Goal: Obtain resource: Download file/media

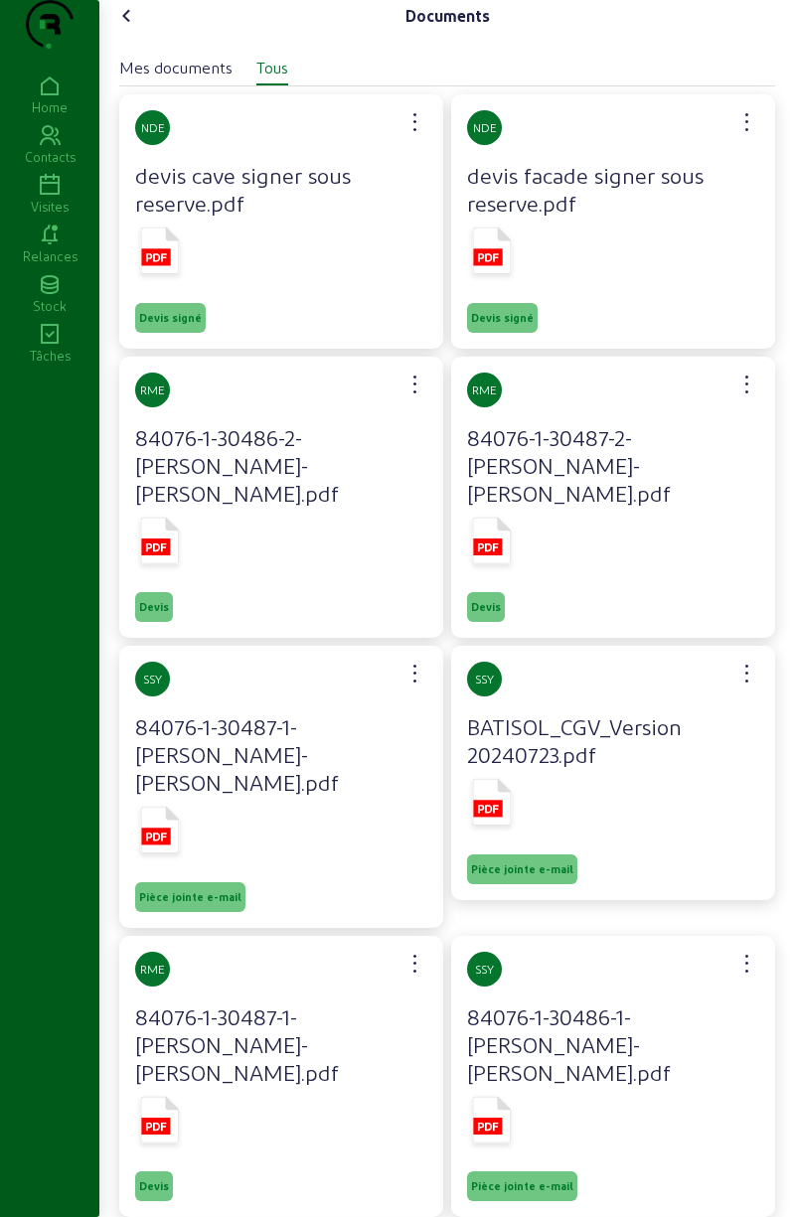
click at [121, 28] on icon at bounding box center [127, 16] width 24 height 24
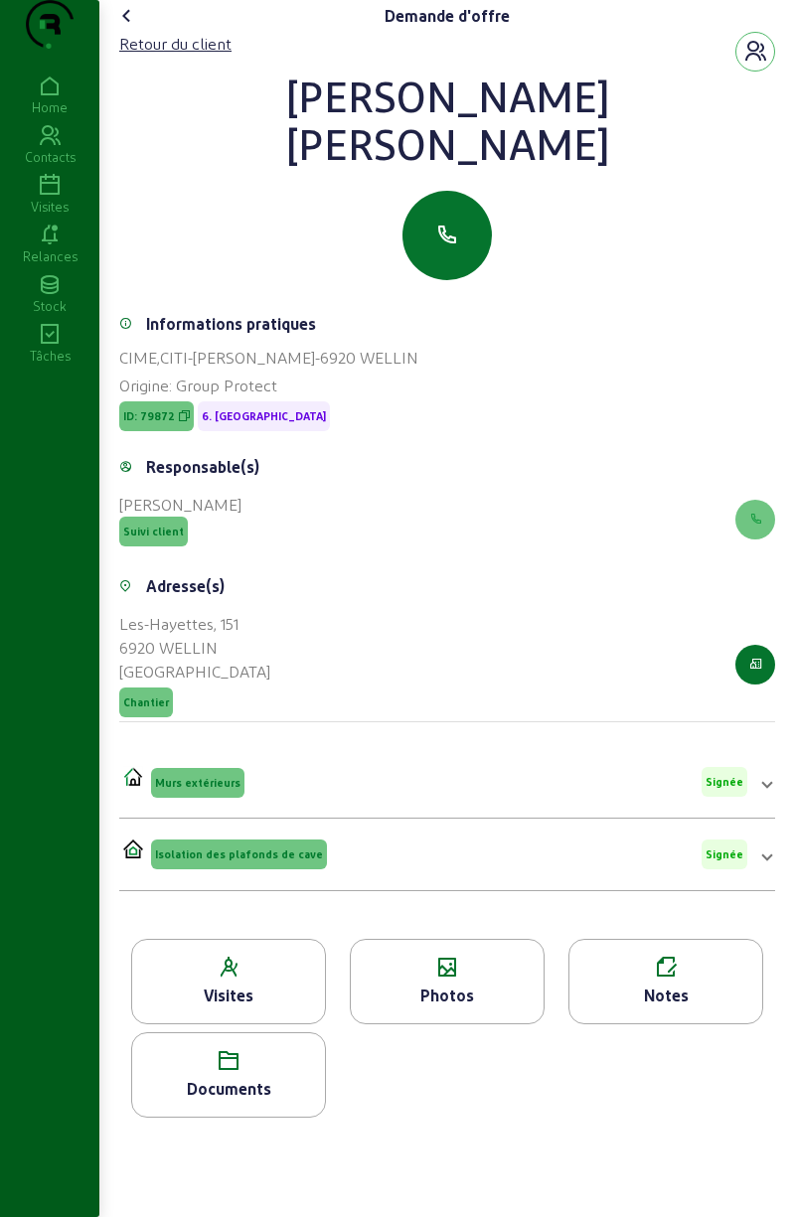
click at [136, 32] on cam-font-icon at bounding box center [127, 16] width 32 height 32
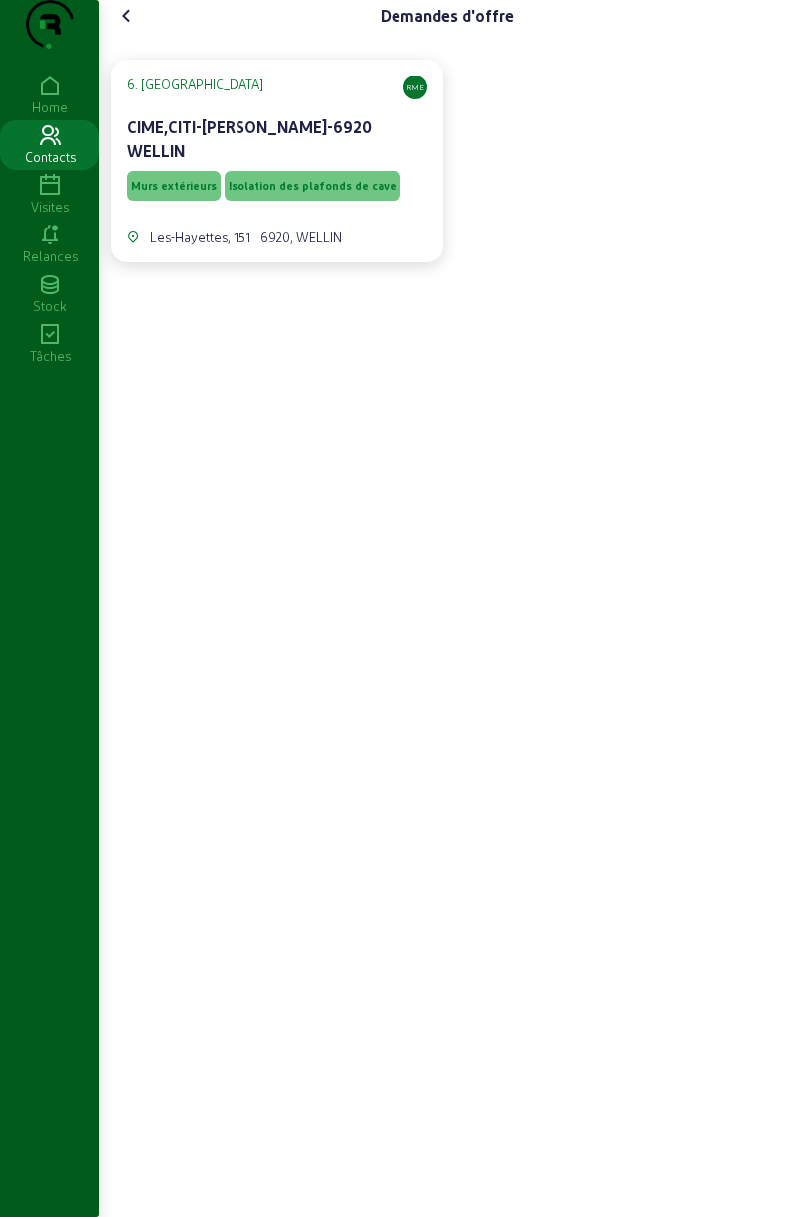
click at [135, 28] on icon at bounding box center [127, 16] width 24 height 24
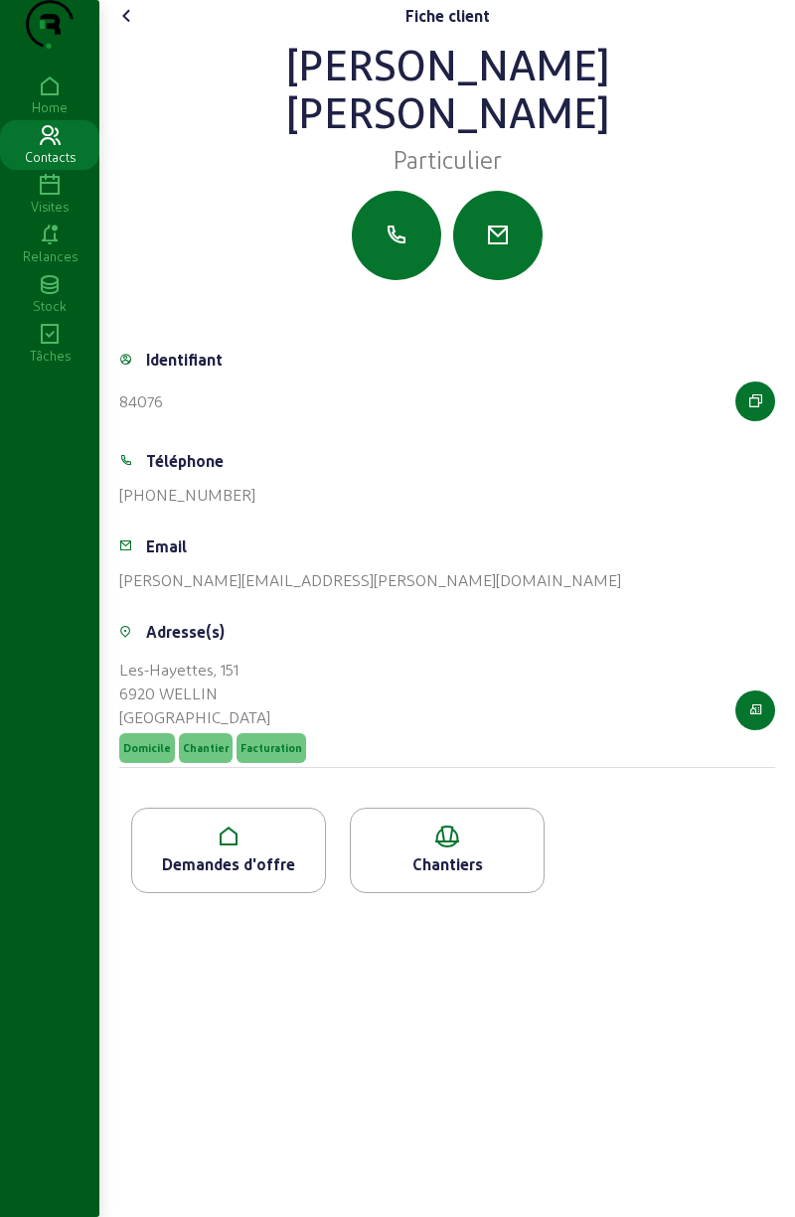
click at [143, 32] on cam-font-icon at bounding box center [127, 16] width 32 height 32
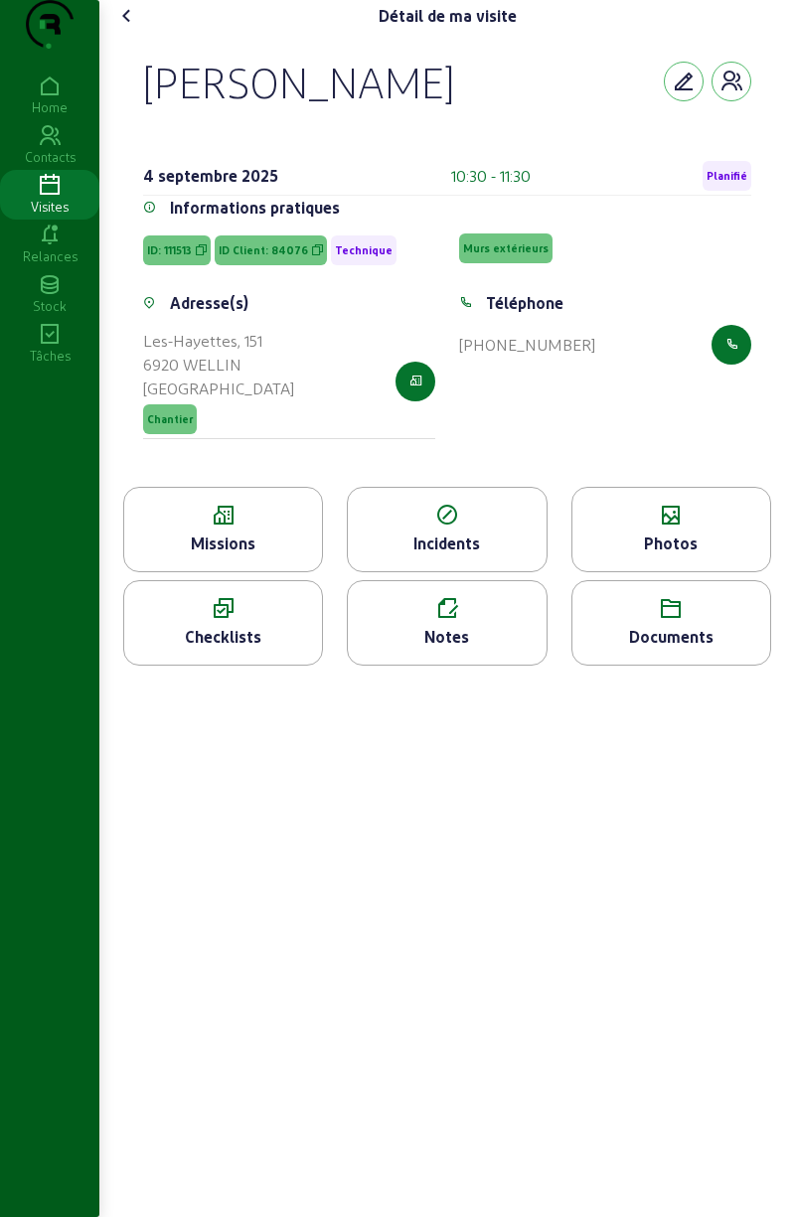
click at [139, 28] on icon at bounding box center [127, 16] width 24 height 24
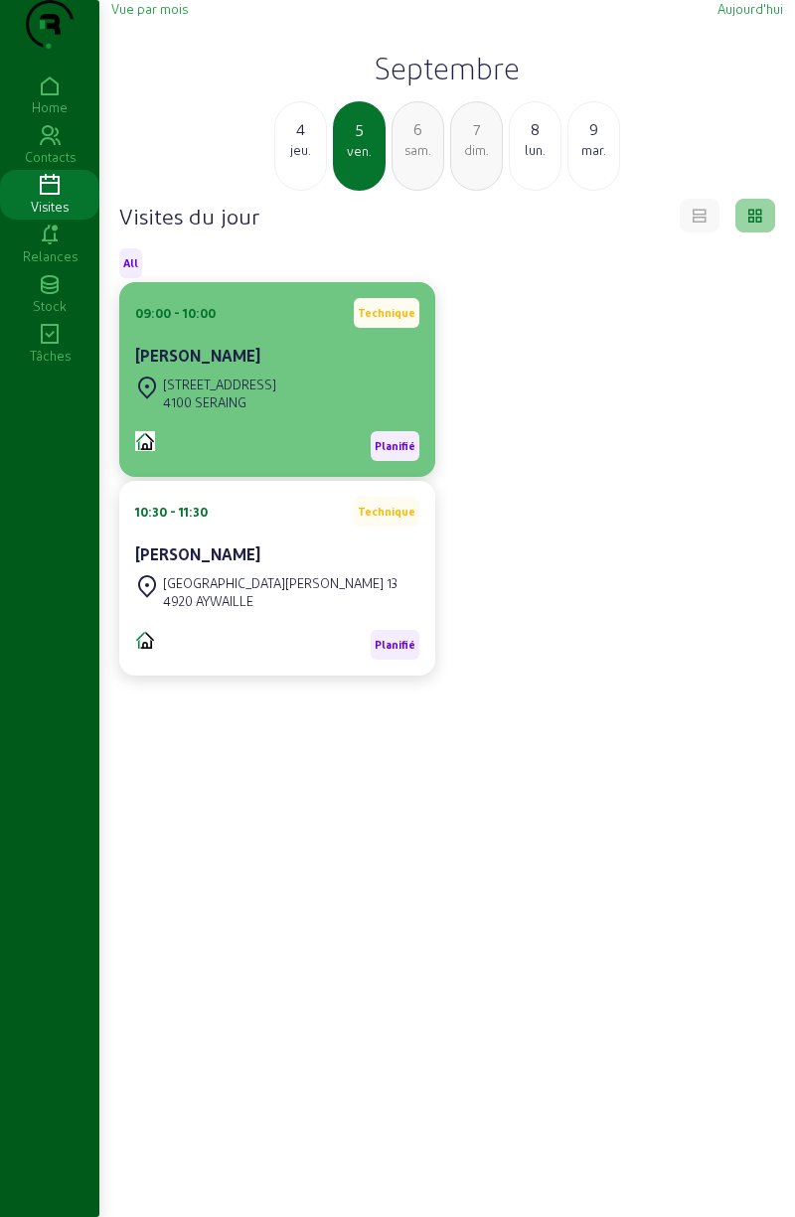
click at [159, 457] on div at bounding box center [147, 444] width 24 height 26
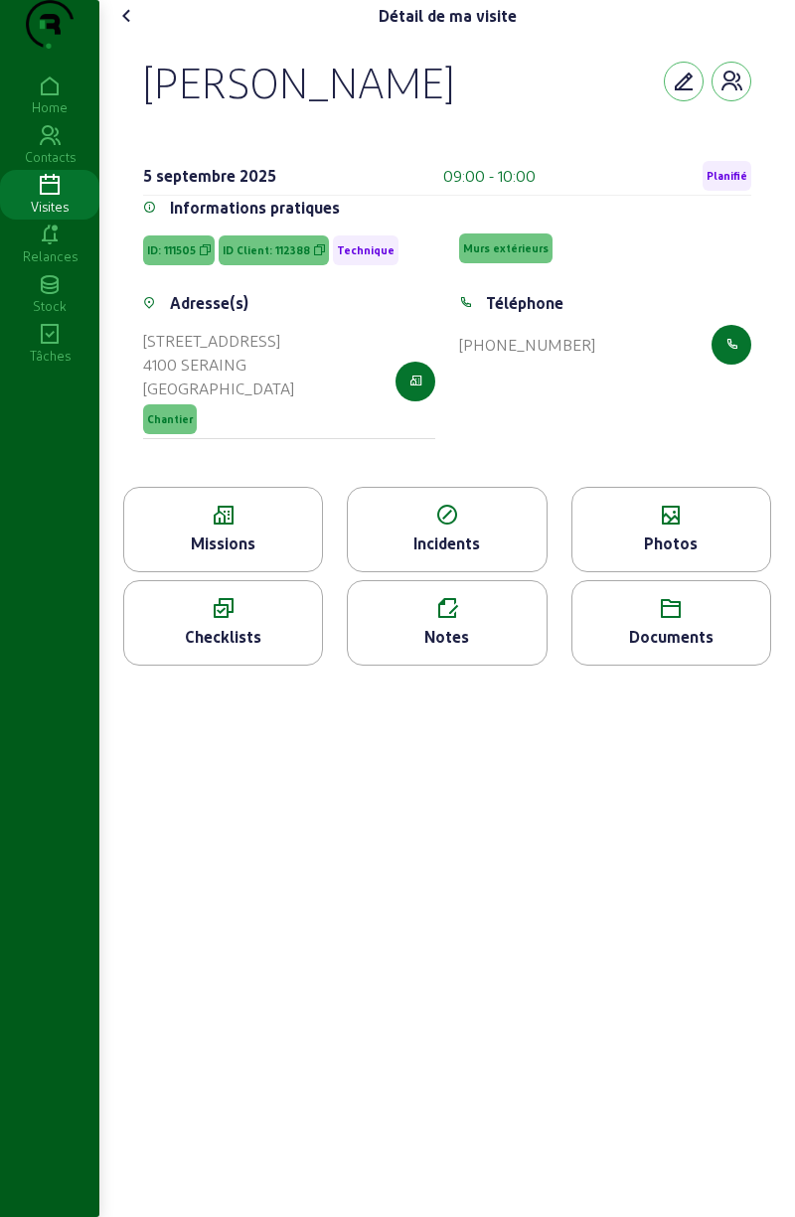
click at [691, 649] on div "Documents" at bounding box center [671, 637] width 198 height 24
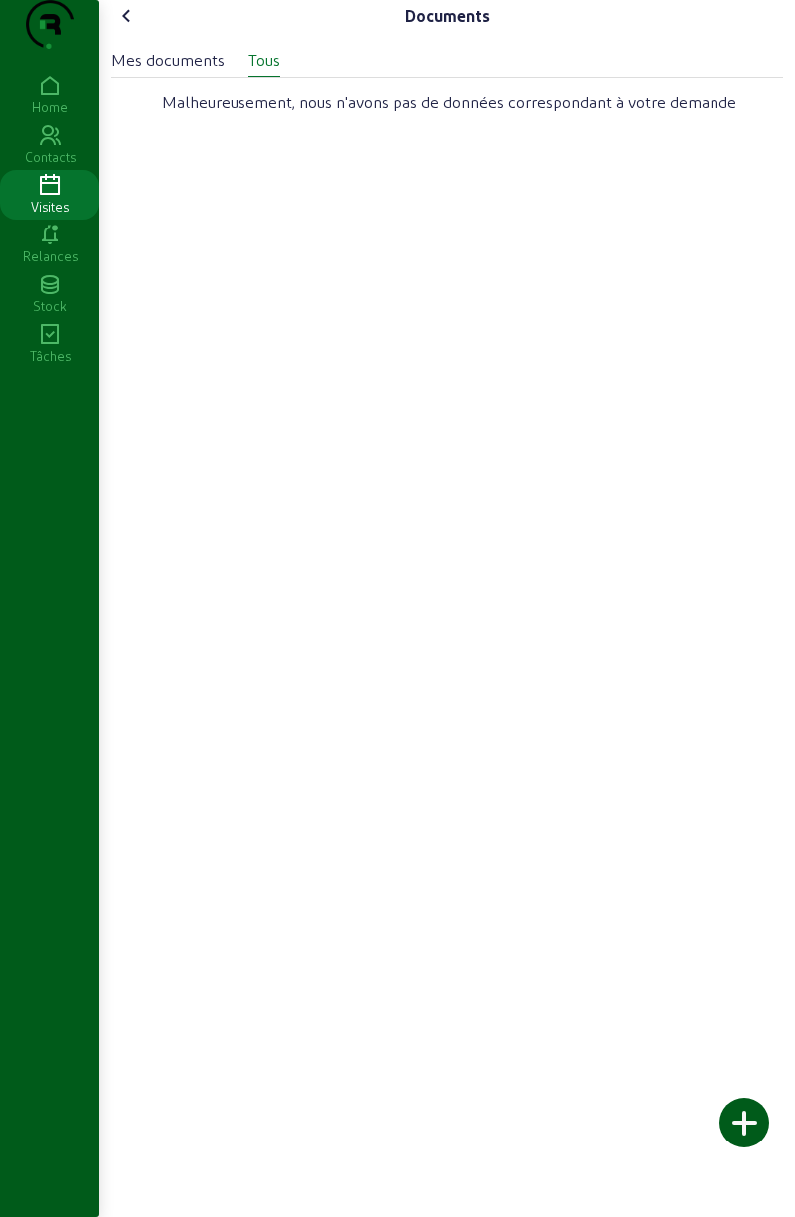
click at [139, 28] on icon at bounding box center [127, 16] width 24 height 24
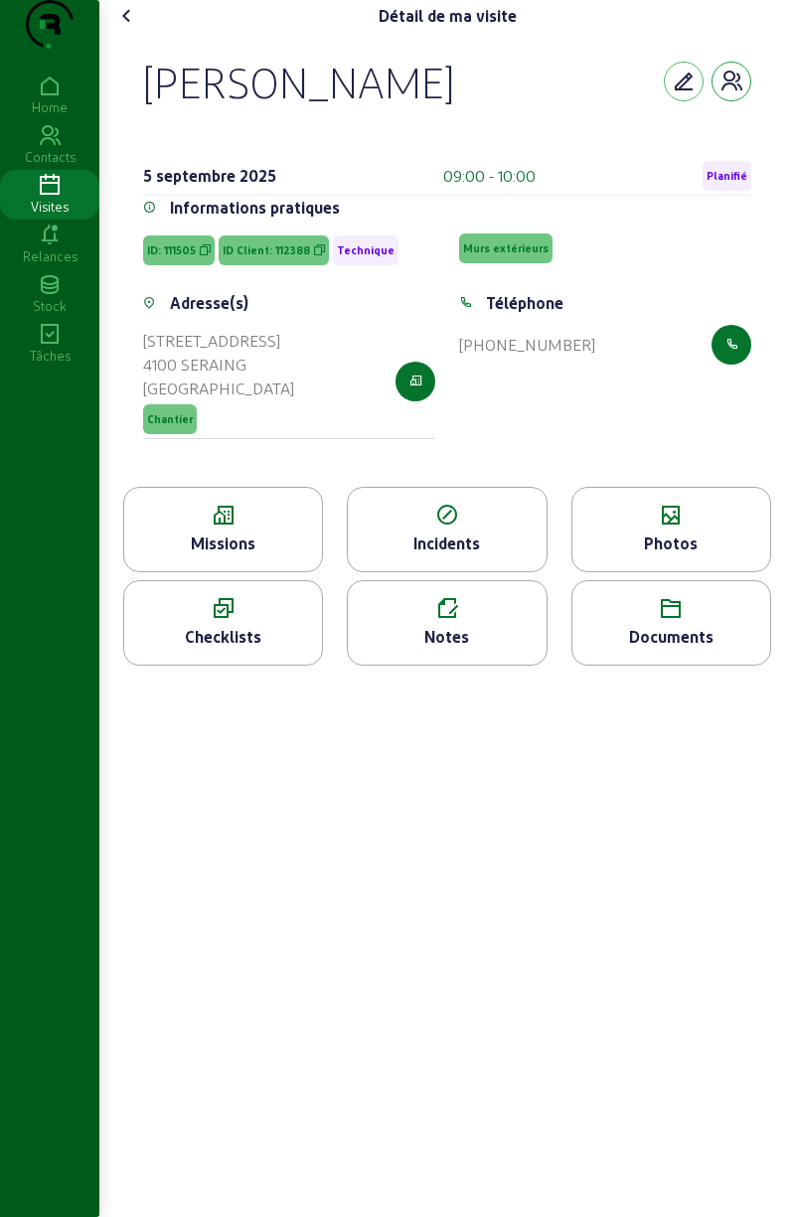
click at [733, 93] on icon "button" at bounding box center [731, 82] width 24 height 24
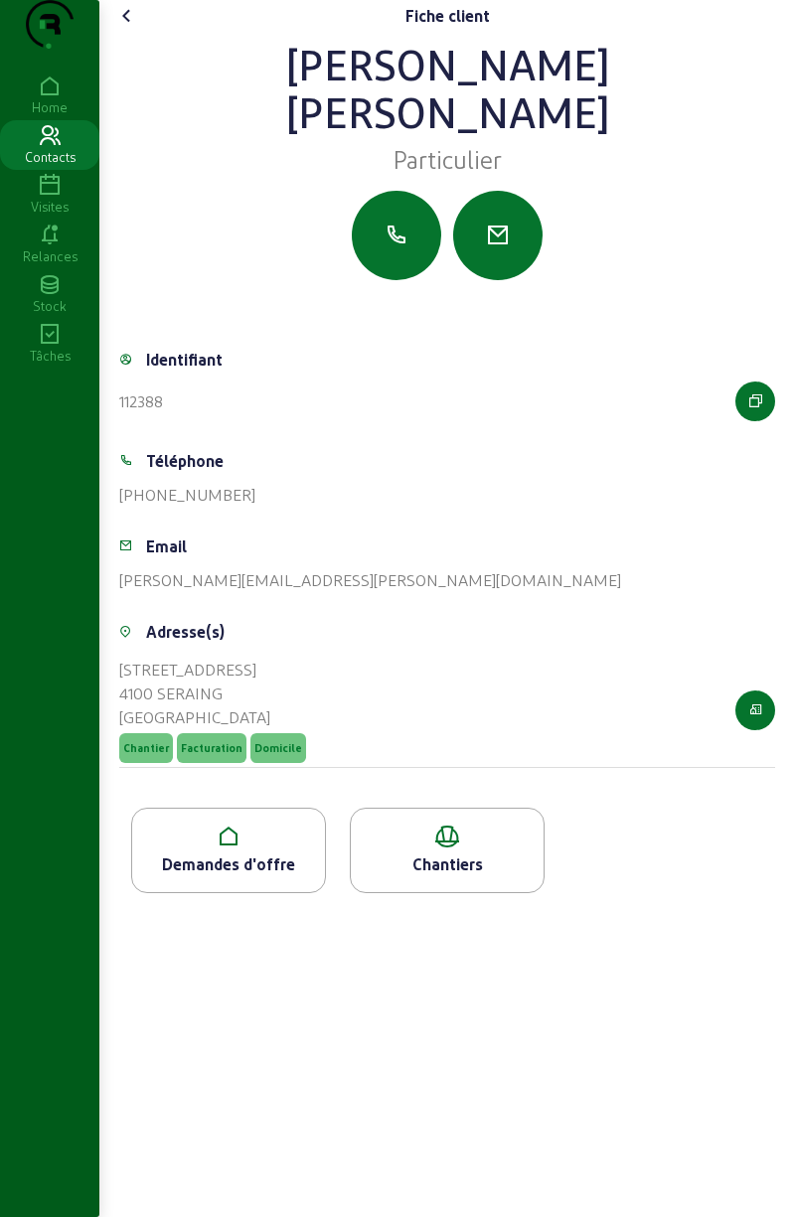
click at [470, 889] on div "Chantiers" at bounding box center [447, 850] width 195 height 85
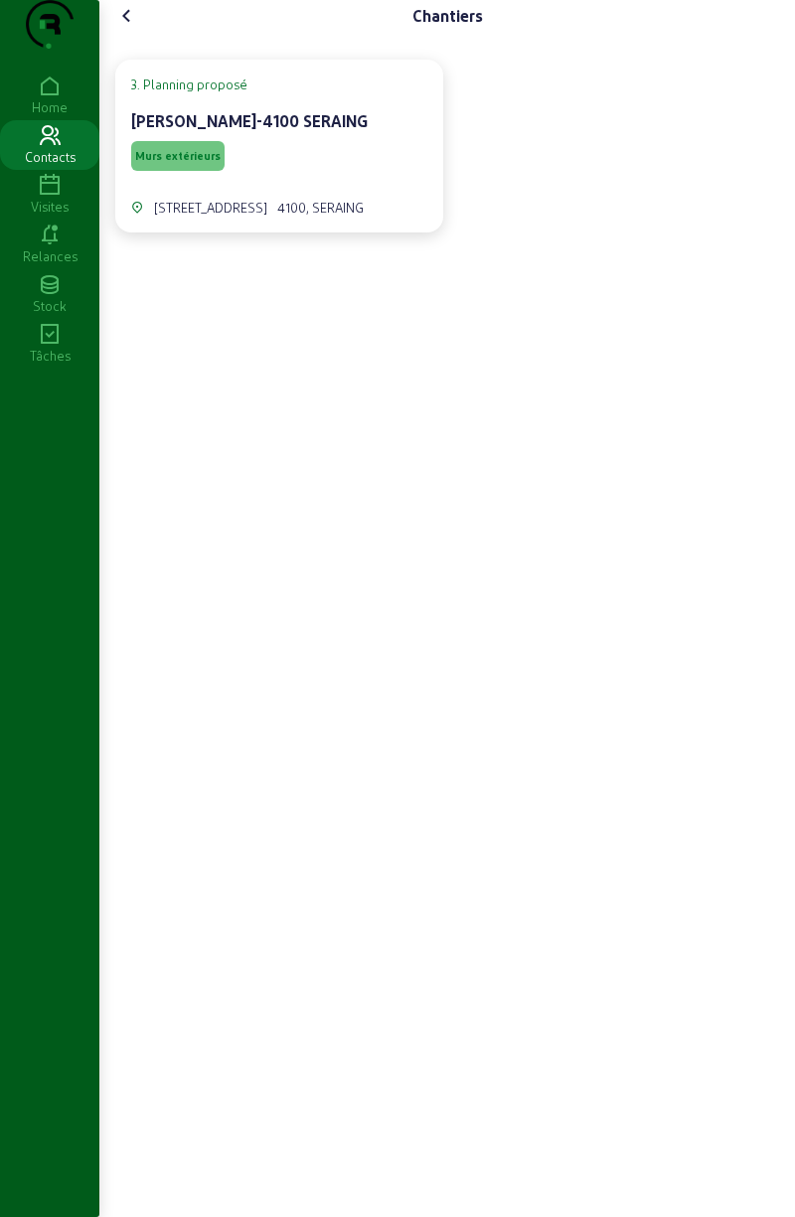
click at [167, 32] on div "Chantiers" at bounding box center [447, 16] width 672 height 32
click at [143, 32] on cam-font-icon at bounding box center [127, 16] width 32 height 32
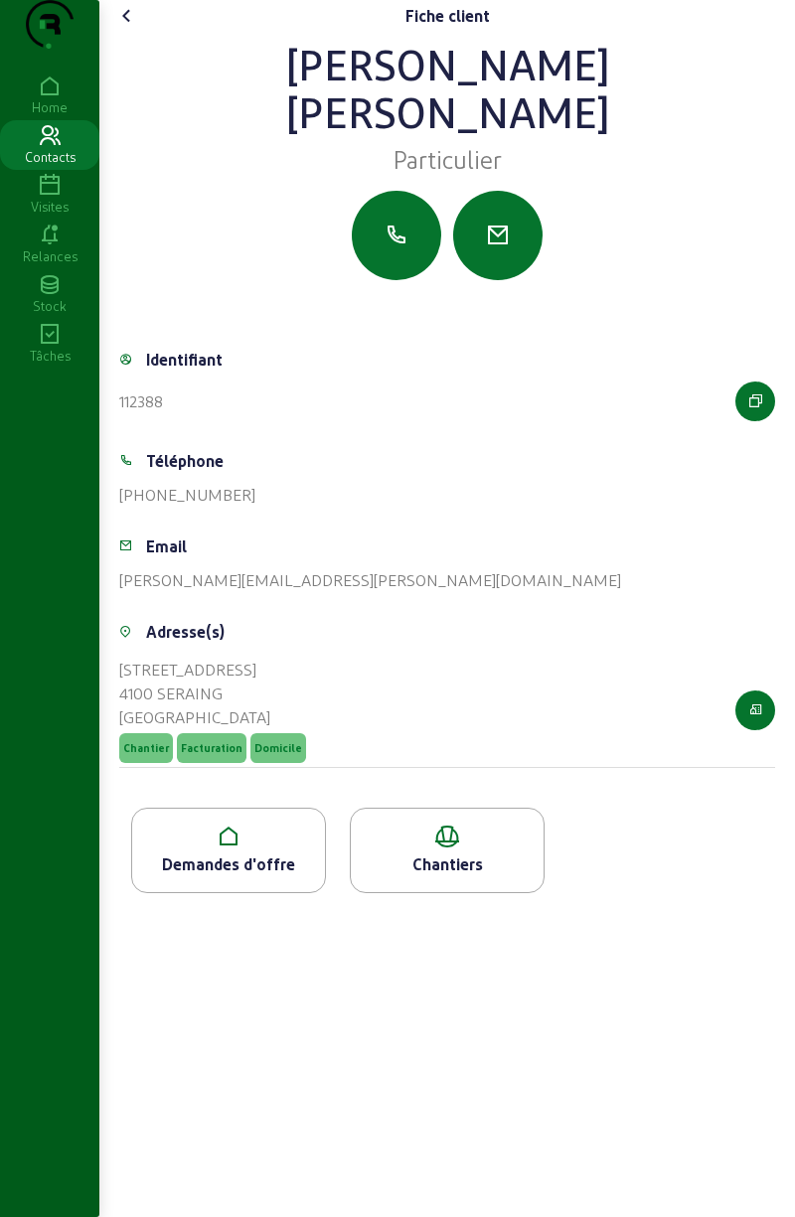
click at [256, 848] on icon at bounding box center [228, 837] width 193 height 24
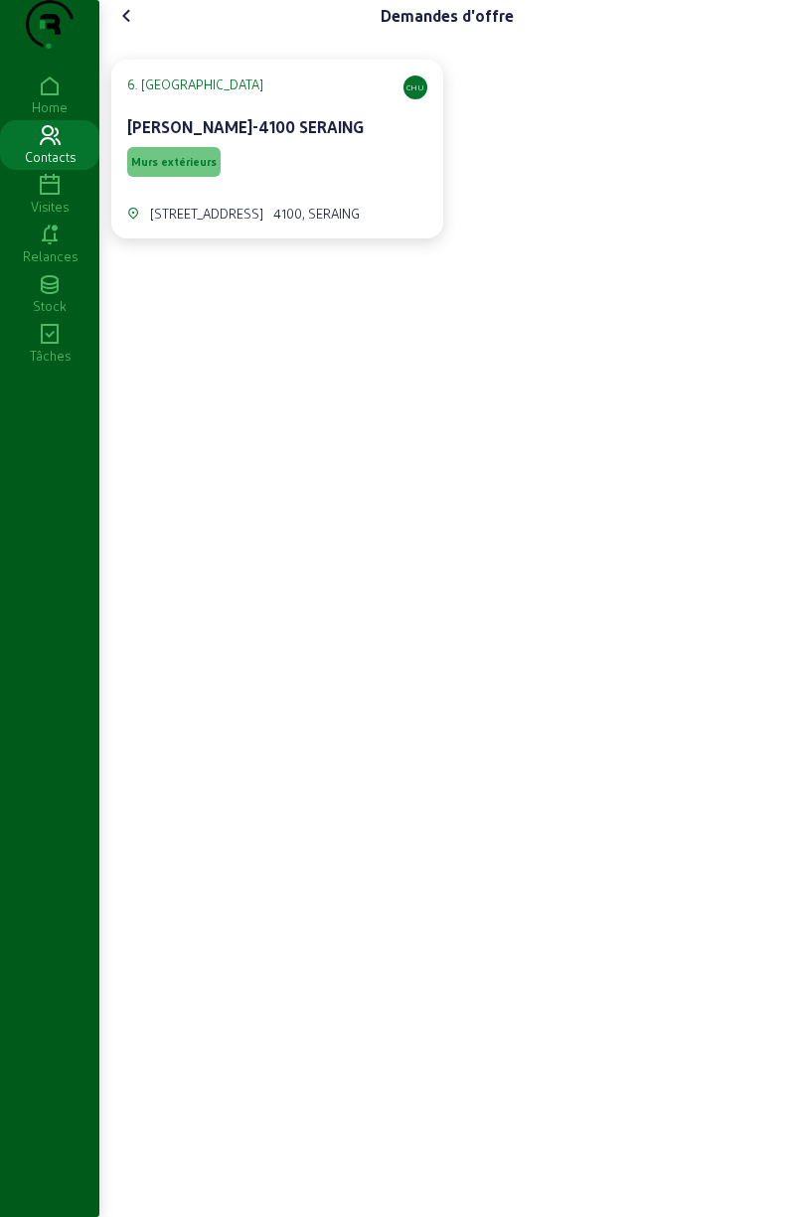
click at [197, 169] on span "Murs extérieurs" at bounding box center [173, 162] width 85 height 14
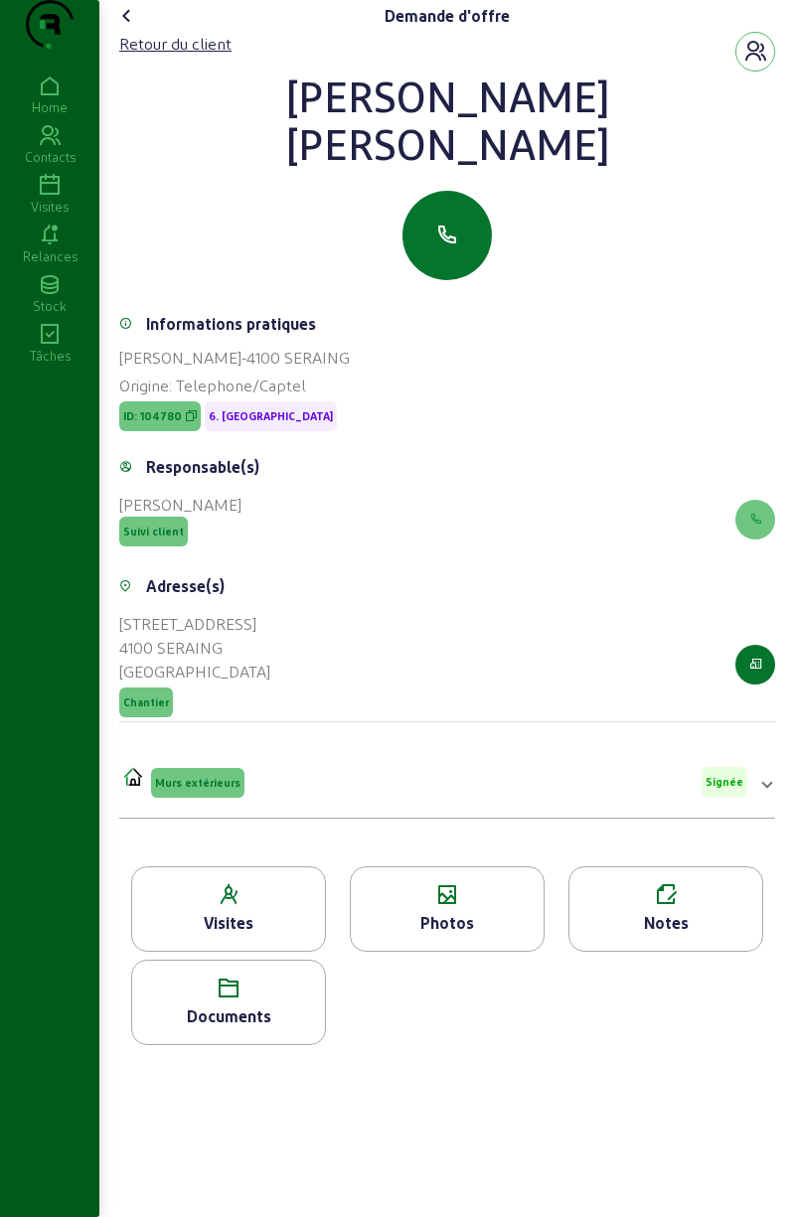
click at [240, 1028] on div "Documents" at bounding box center [228, 1016] width 193 height 24
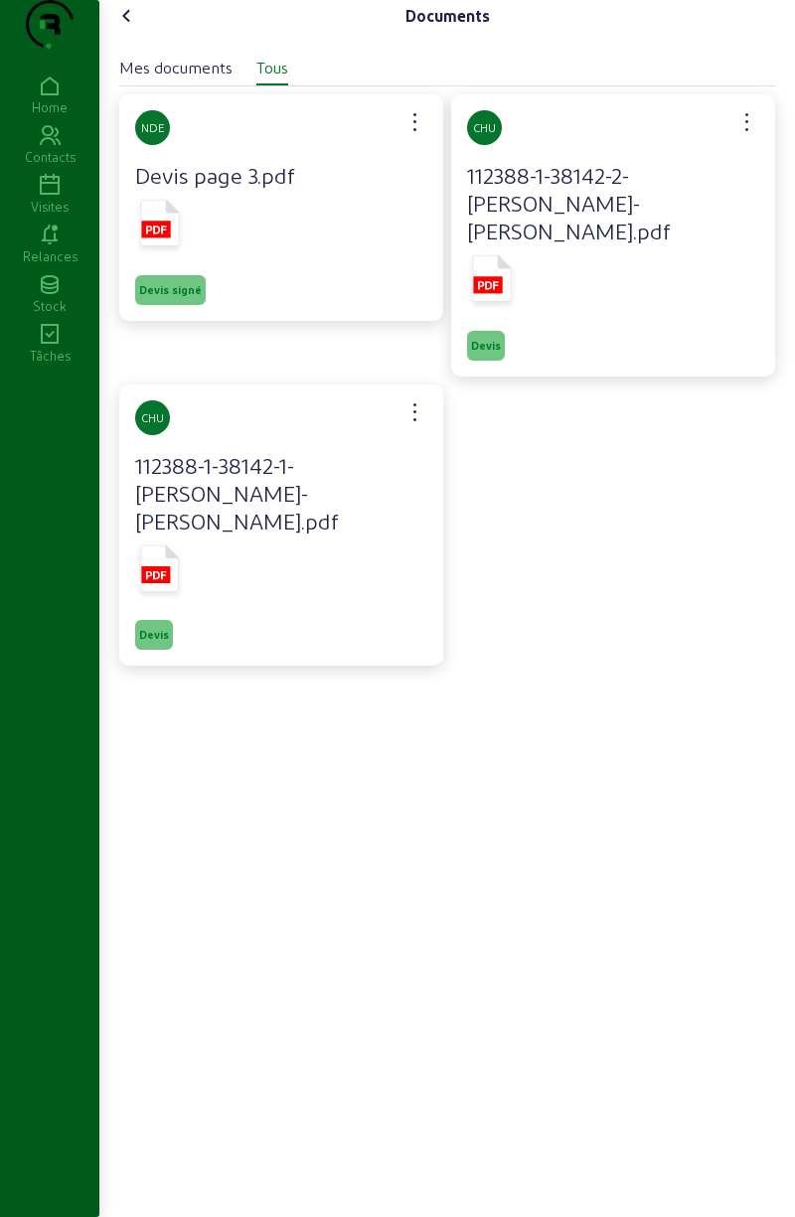
click at [560, 244] on h4 "112388-1-38142-2-Jansen-Eric.pdf" at bounding box center [613, 202] width 292 height 83
click at [177, 305] on span "Devis signé" at bounding box center [170, 290] width 71 height 30
click at [181, 297] on span "Devis signé" at bounding box center [170, 290] width 63 height 14
click at [155, 246] on icon at bounding box center [160, 223] width 39 height 47
click at [168, 237] on rect at bounding box center [155, 229] width 29 height 17
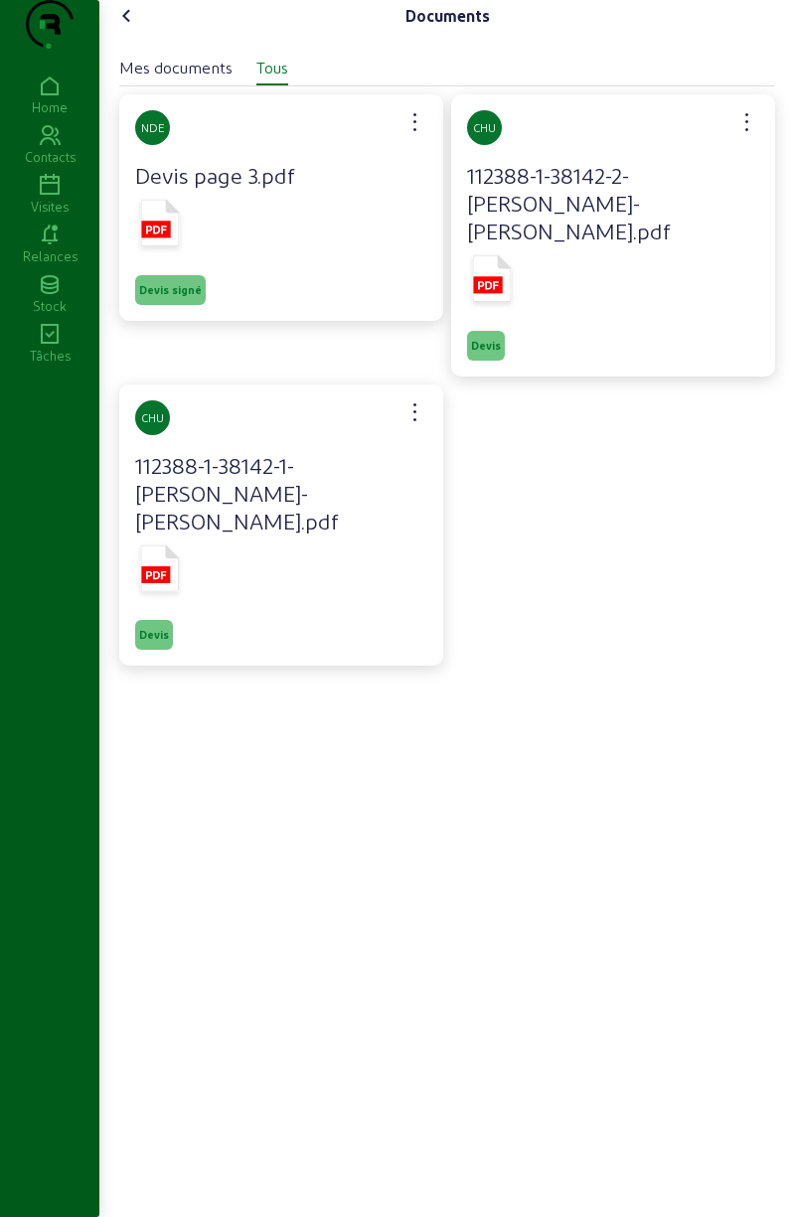
click at [492, 289] on rect at bounding box center [487, 284] width 29 height 17
